Goal: Information Seeking & Learning: Learn about a topic

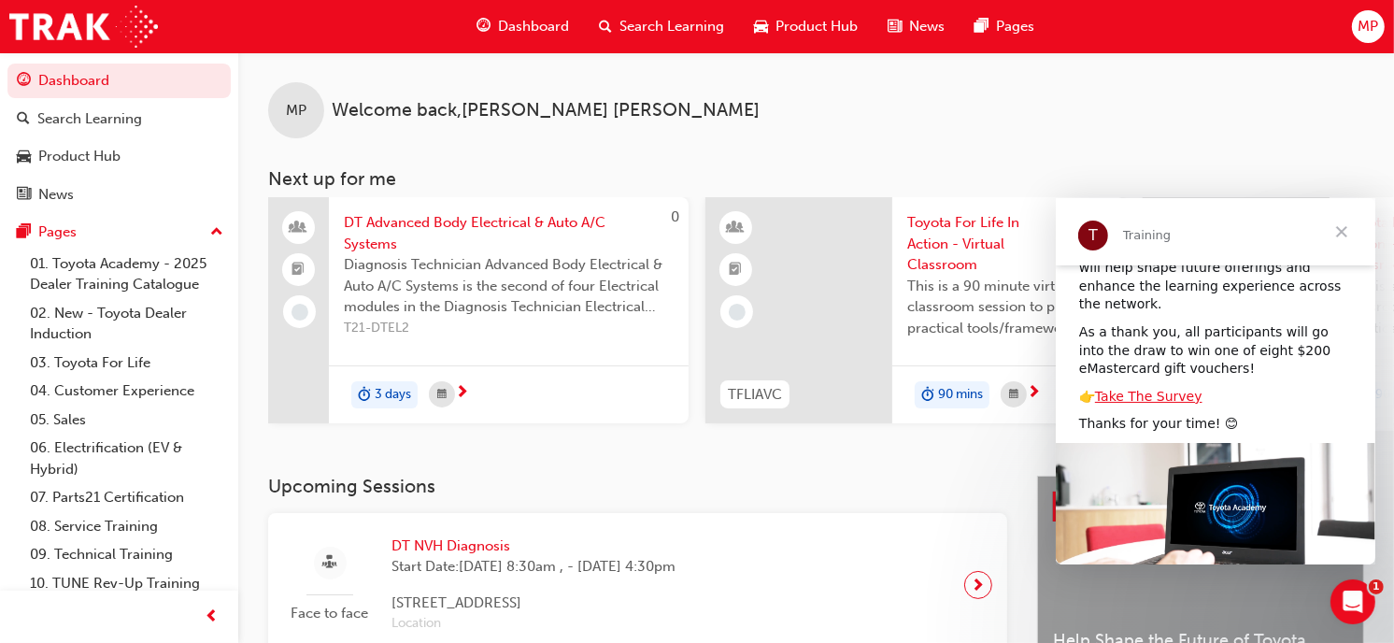
drag, startPoint x: 1371, startPoint y: 314, endPoint x: 2431, endPoint y: 600, distance: 1097.6
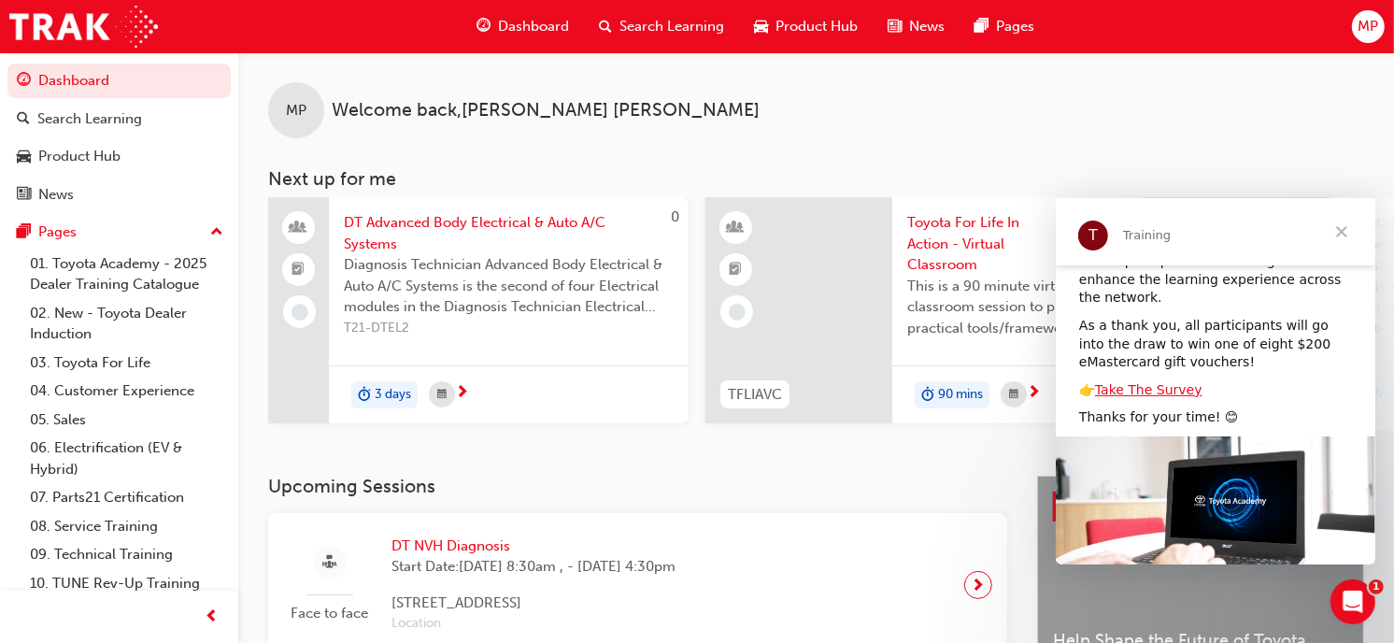
click at [1342, 220] on span "Close" at bounding box center [1340, 231] width 67 height 67
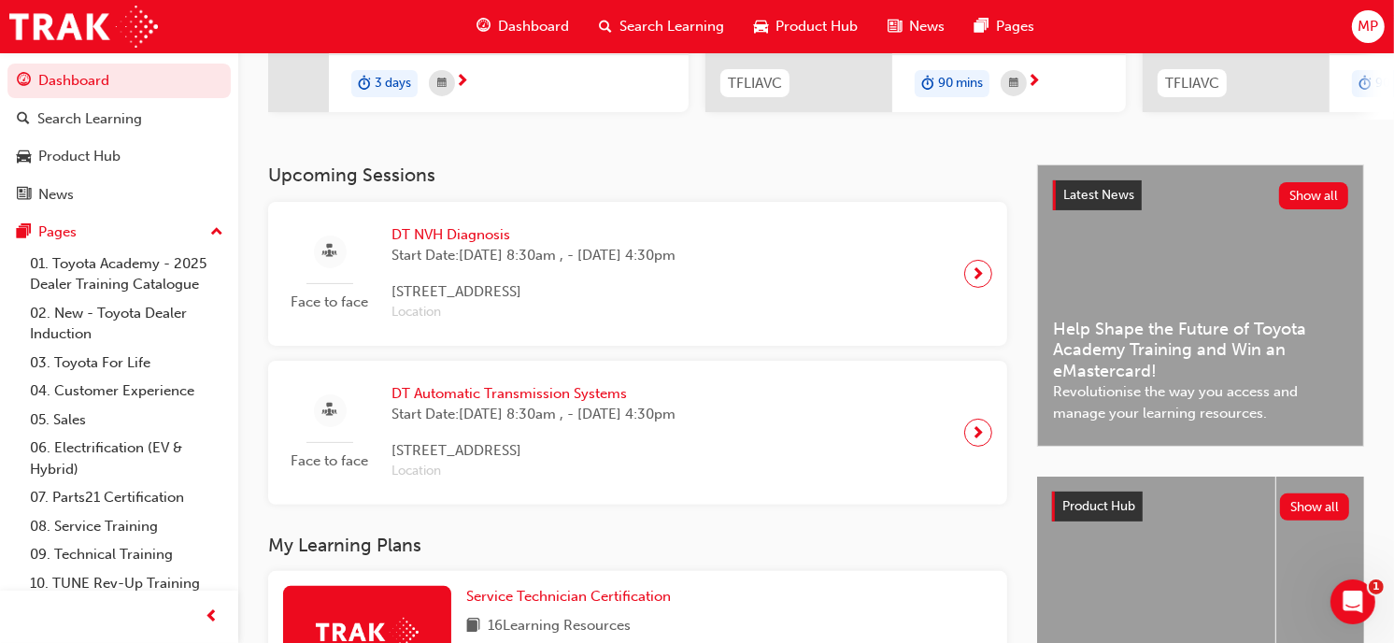
scroll to position [319, 0]
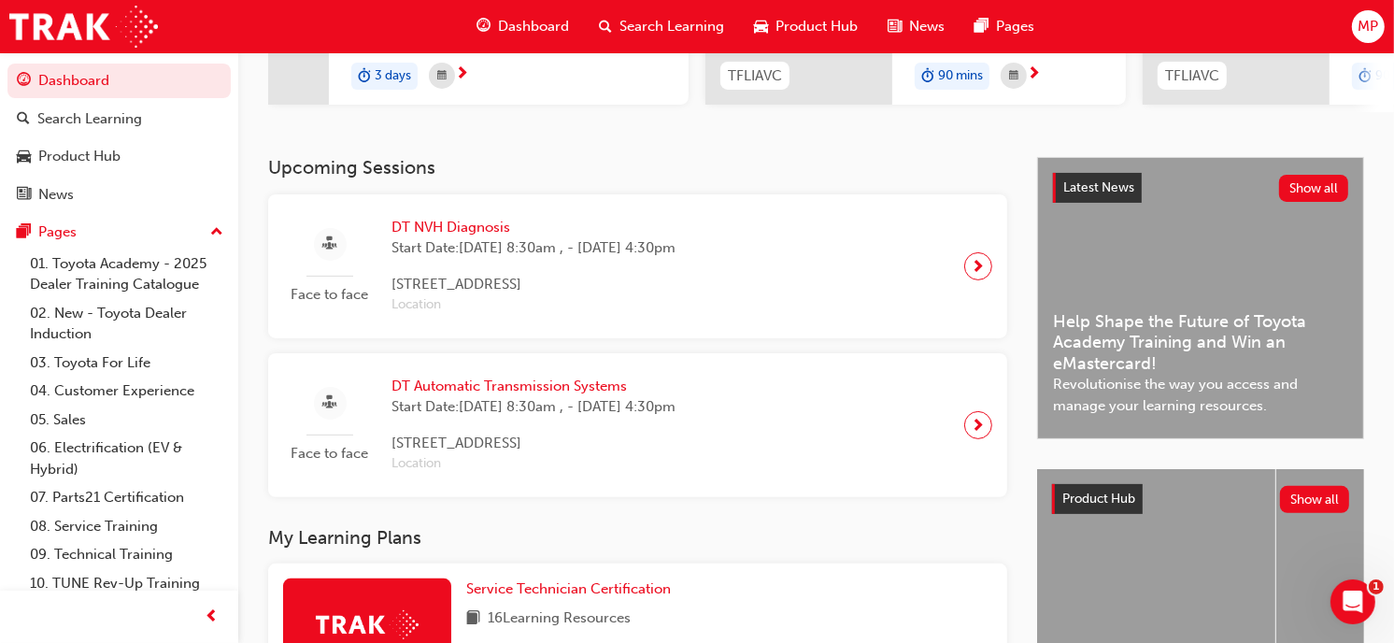
click at [450, 236] on span "DT NVH Diagnosis" at bounding box center [534, 227] width 284 height 21
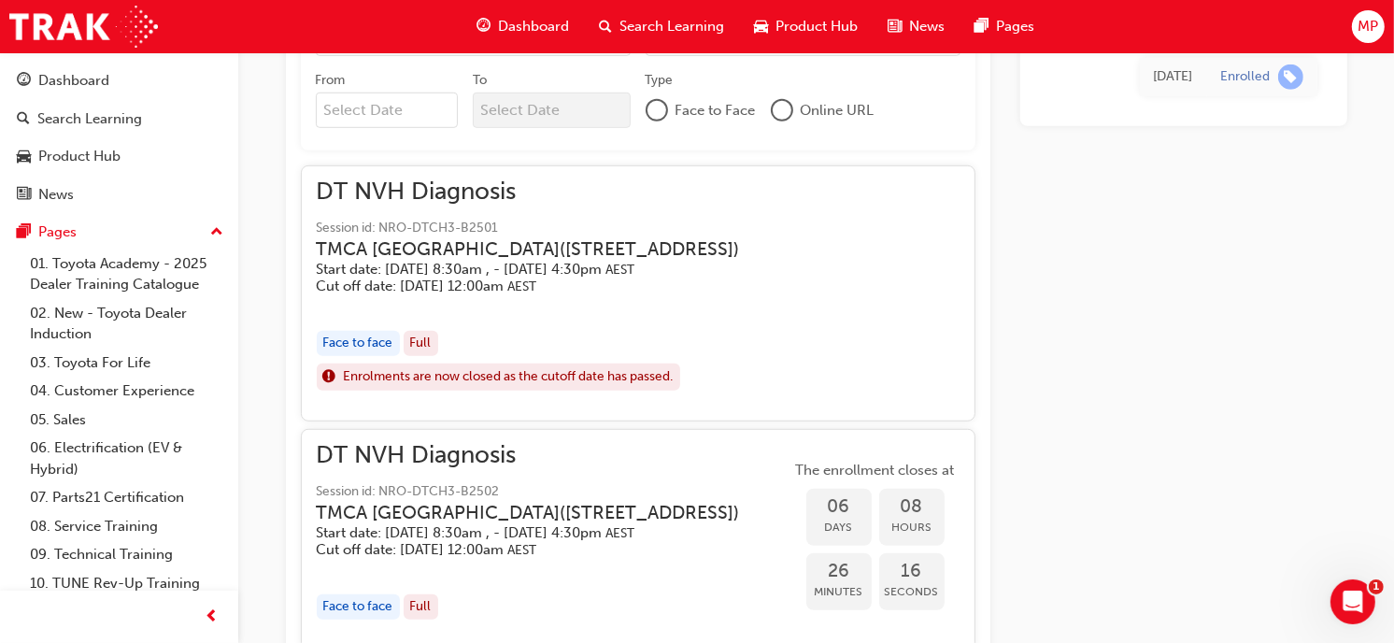
scroll to position [1084, 0]
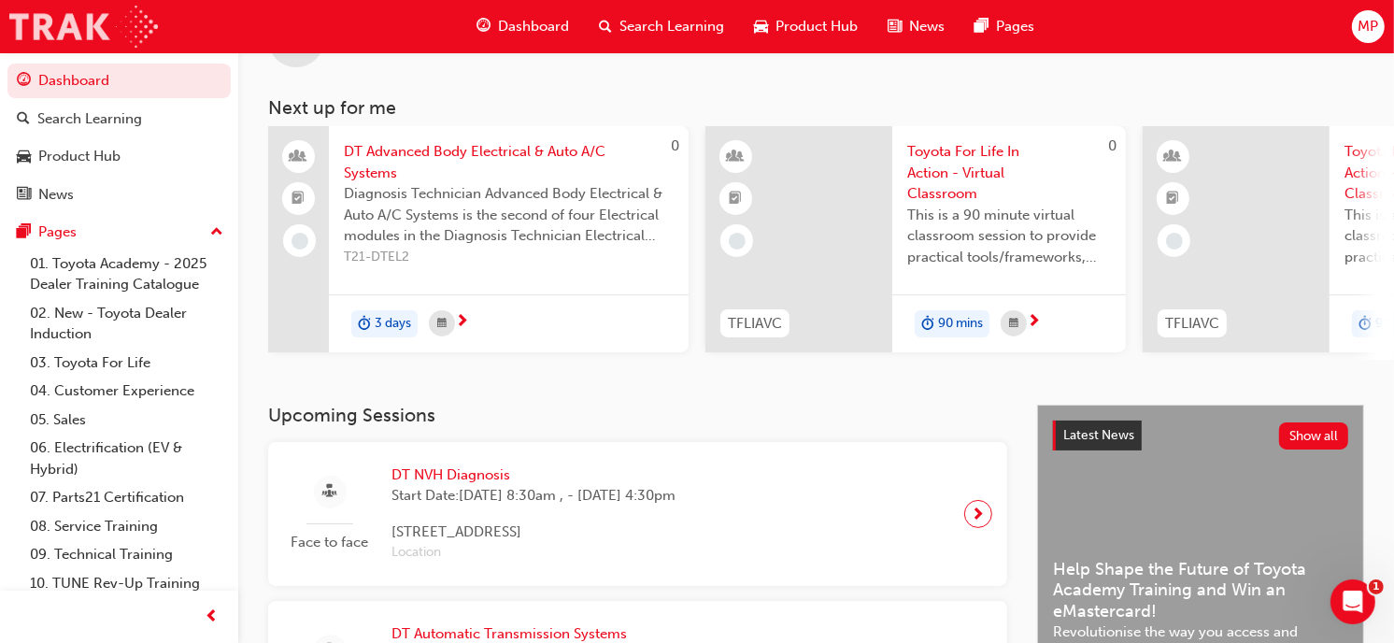
scroll to position [1084, 0]
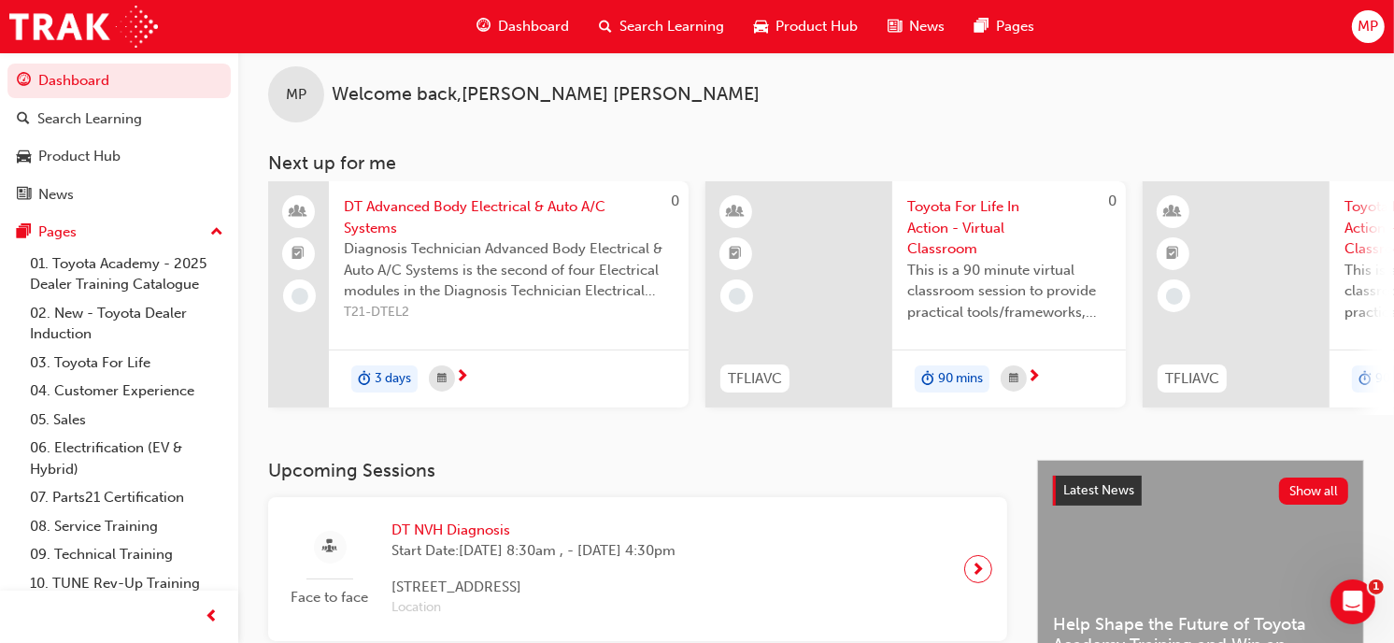
scroll to position [21, 0]
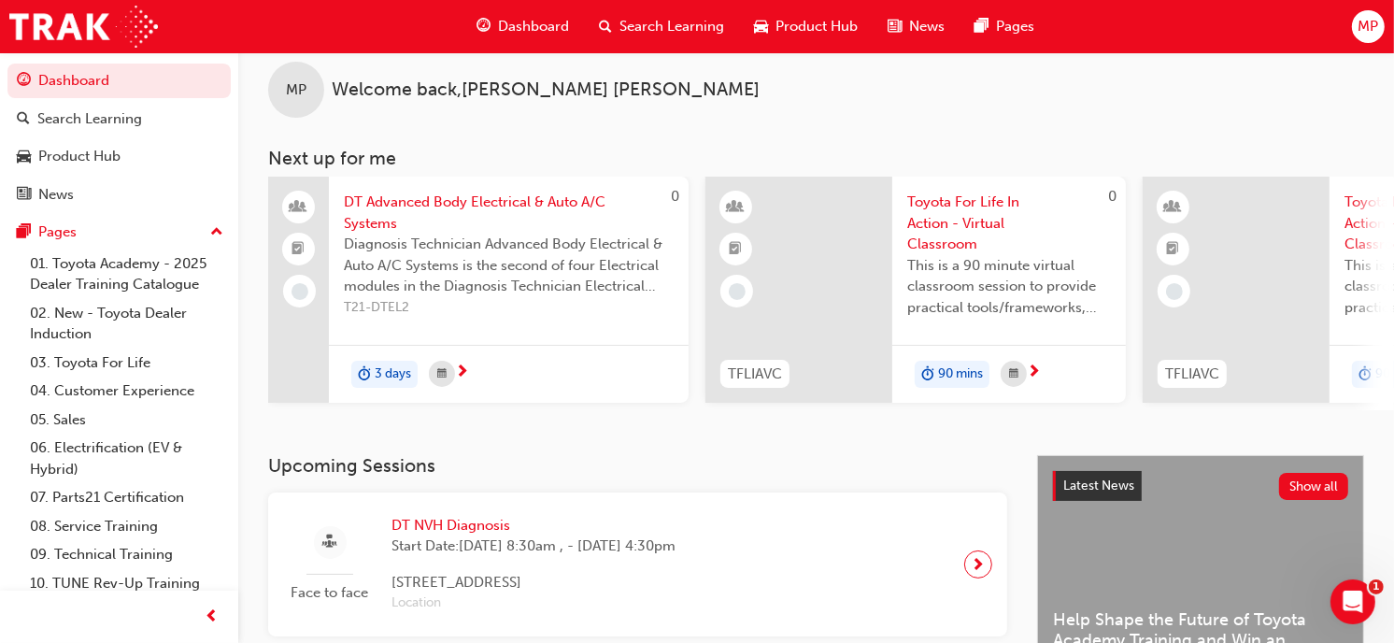
click at [592, 227] on span "DT Advanced Body Electrical & Auto A/C Systems" at bounding box center [509, 213] width 330 height 42
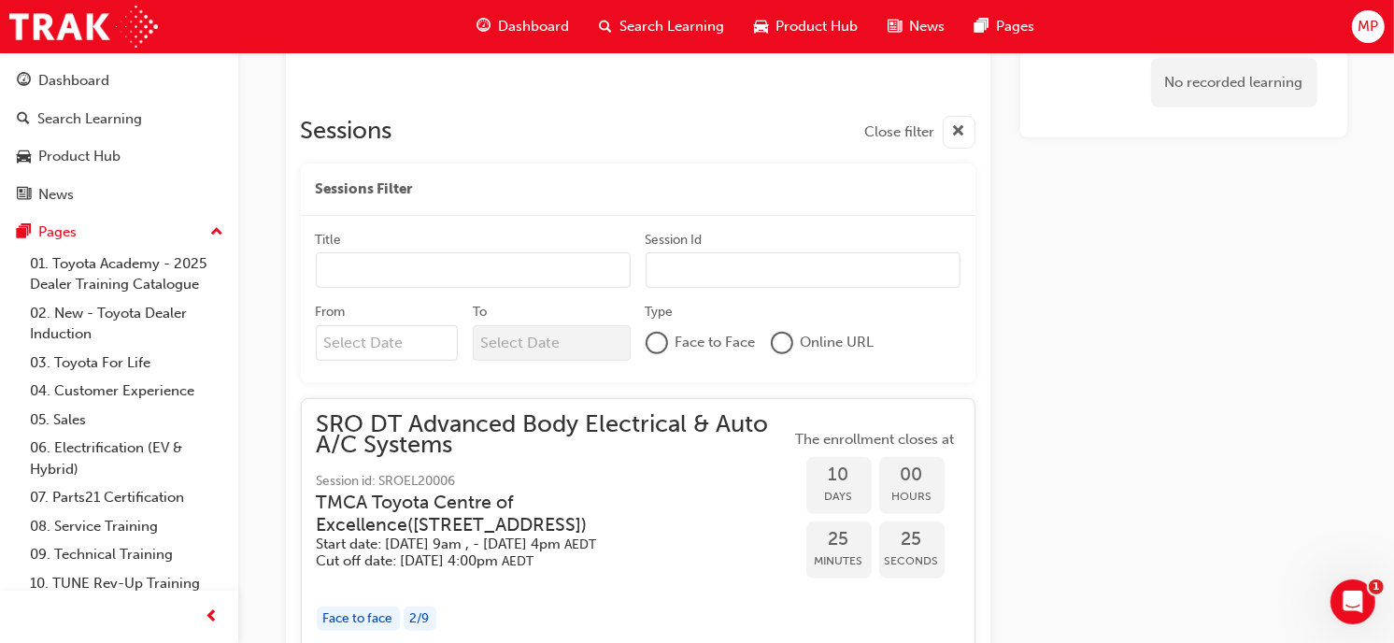
scroll to position [796, 0]
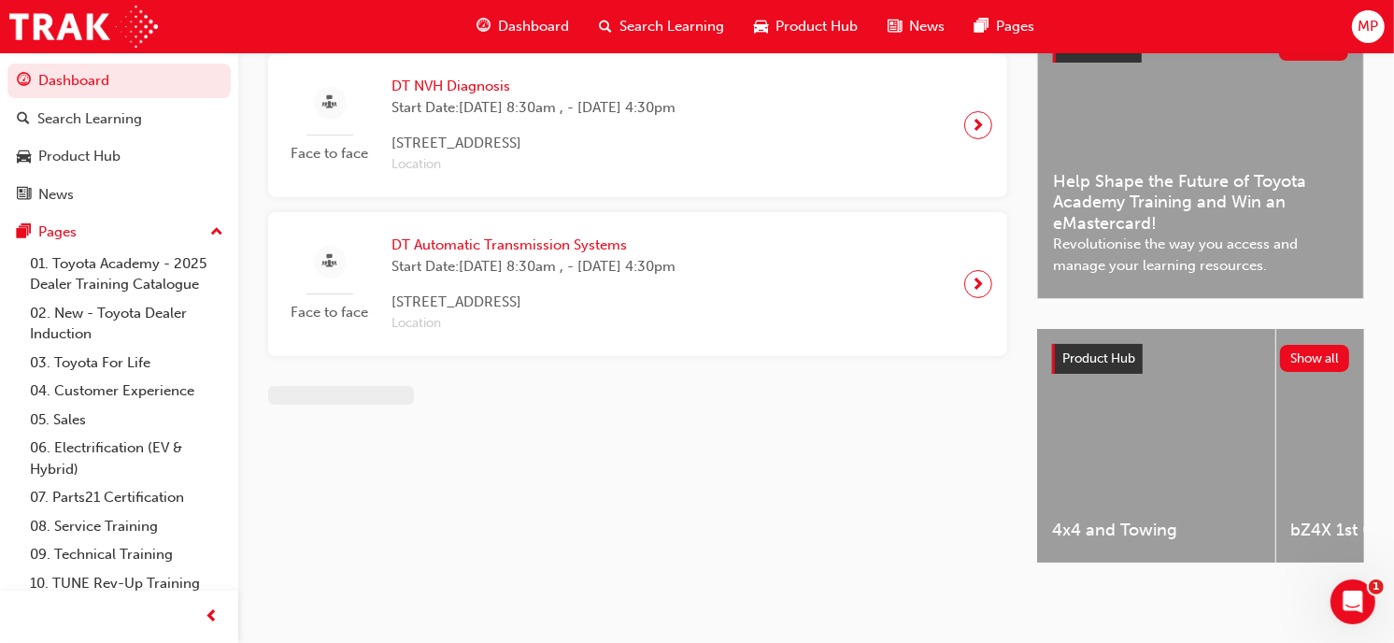
scroll to position [21, 0]
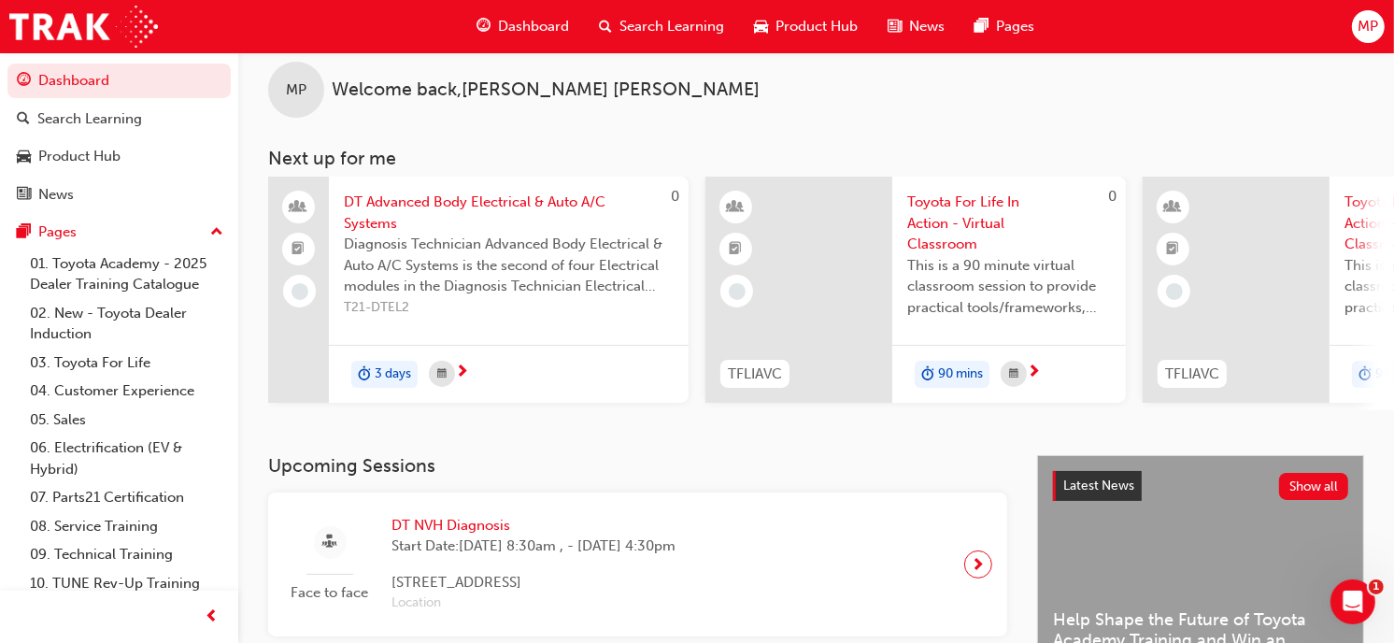
click at [477, 521] on span "DT NVH Diagnosis" at bounding box center [534, 525] width 284 height 21
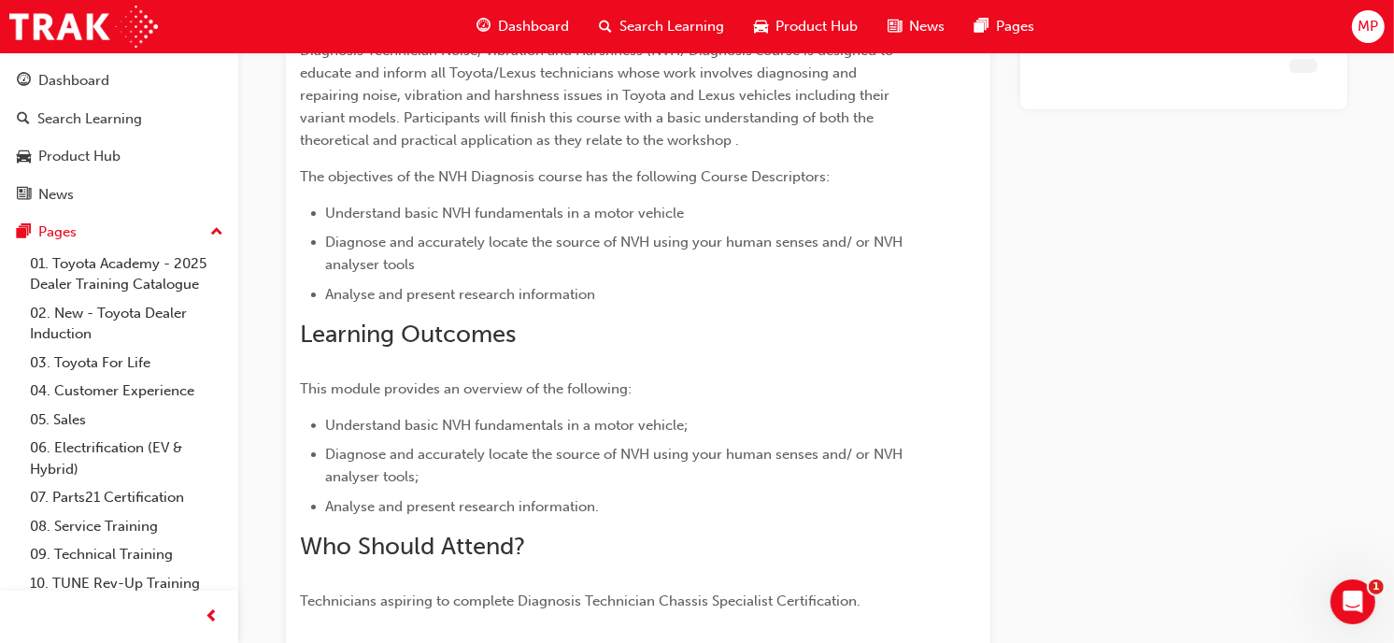
scroll to position [2073, 0]
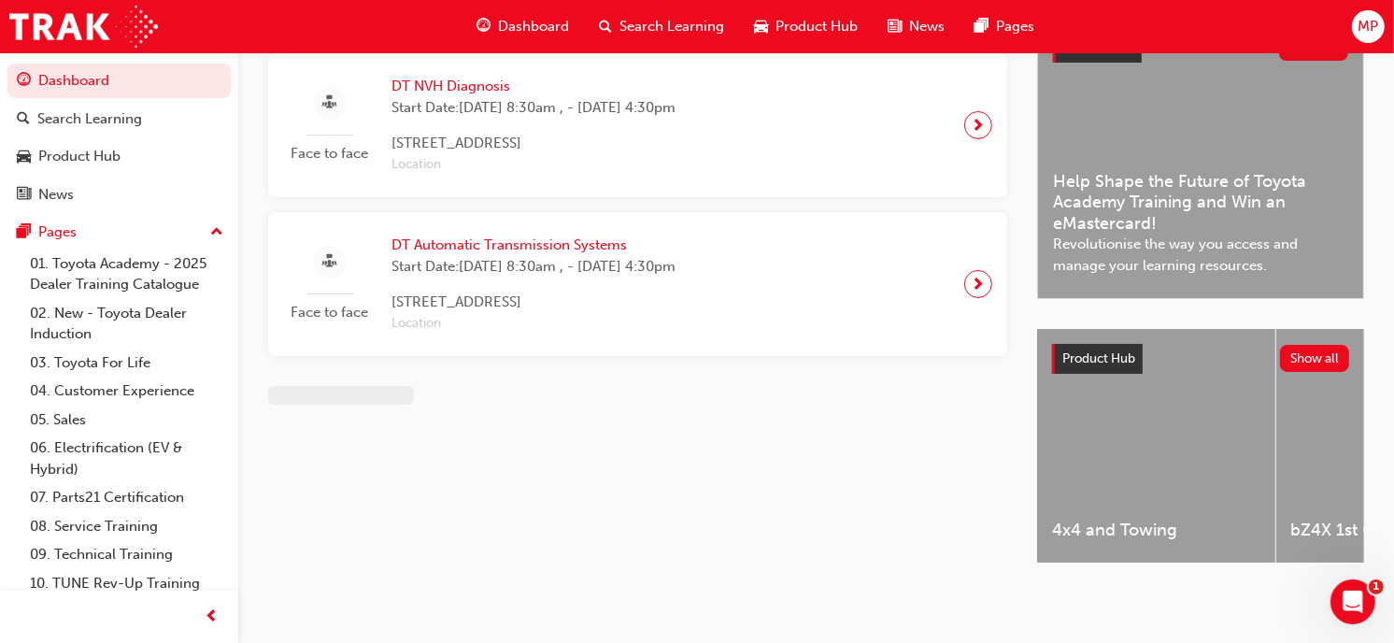
scroll to position [21, 0]
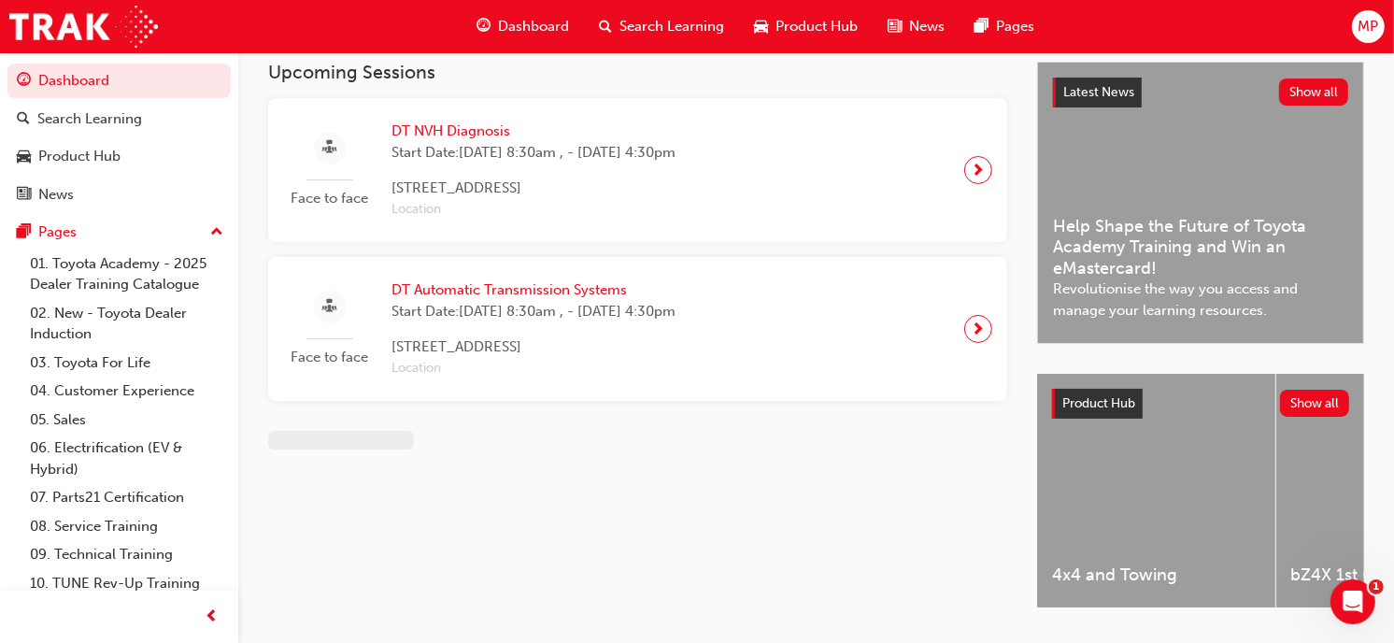
click at [467, 307] on span "Start Date: Thu 30 Oct 2025, 8:30am , - Fri 31 Oct 2025, 4:30pm" at bounding box center [534, 311] width 284 height 21
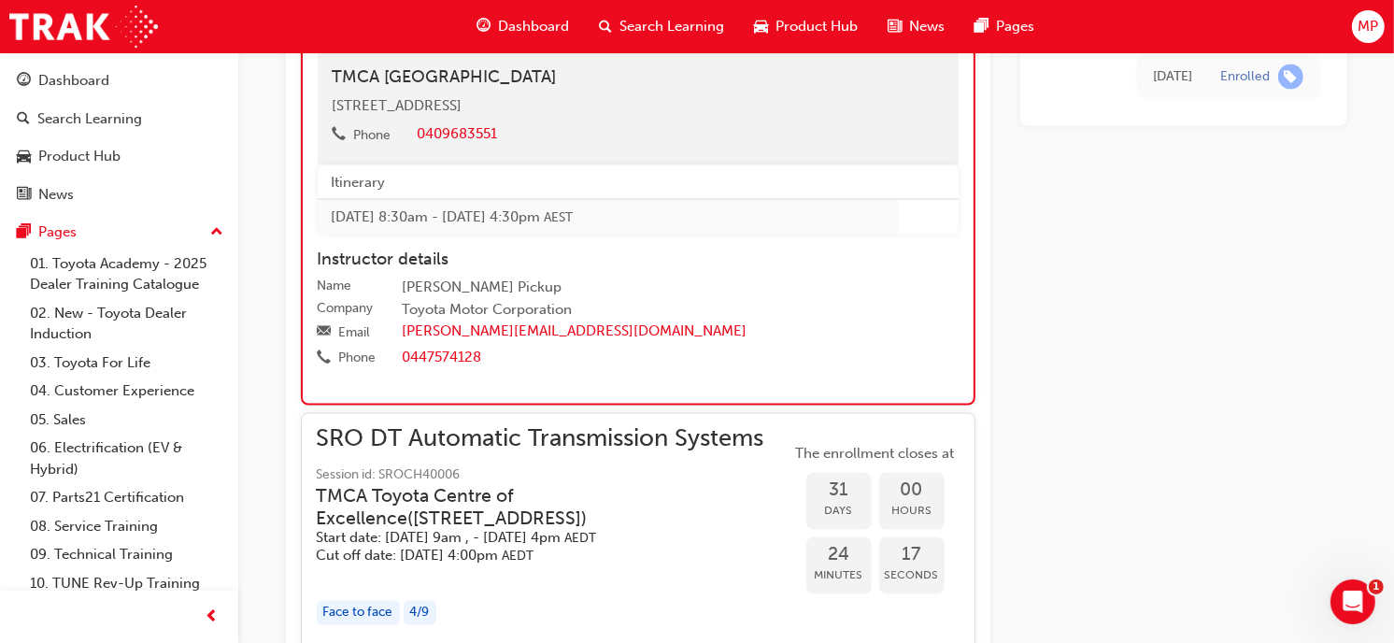
scroll to position [2910, 0]
